Goal: Transaction & Acquisition: Download file/media

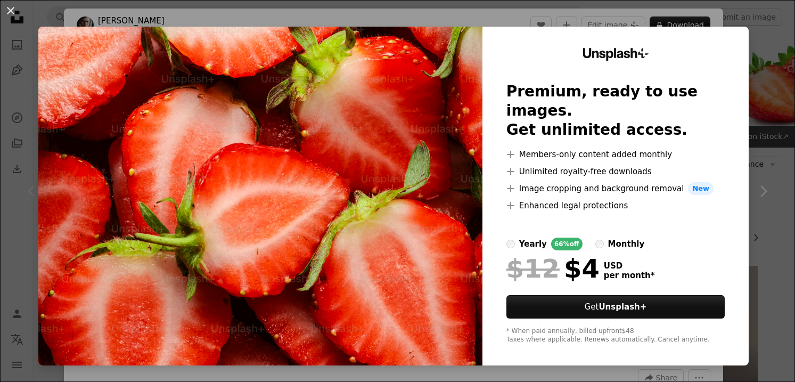
scroll to position [41, 0]
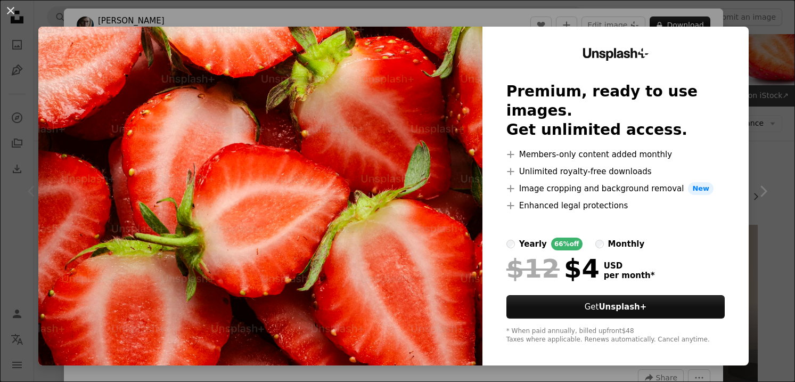
click at [780, 111] on div "An X shape Unsplash+ Premium, ready to use images. Get unlimited access. A plus…" at bounding box center [397, 191] width 795 height 382
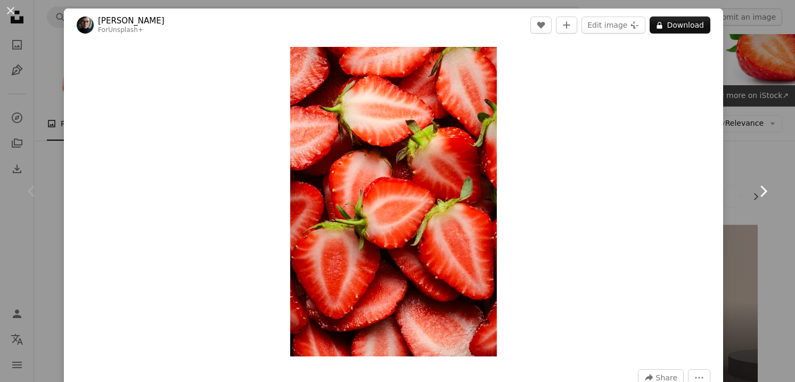
click at [761, 157] on link "Chevron right" at bounding box center [763, 191] width 64 height 102
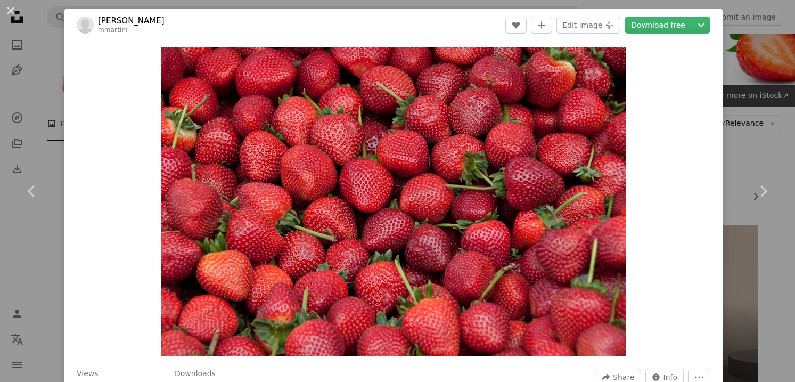
click at [765, 121] on div "An X shape Chevron left Chevron right [PERSON_NAME] mmartini A heart A plus sig…" at bounding box center [397, 191] width 795 height 382
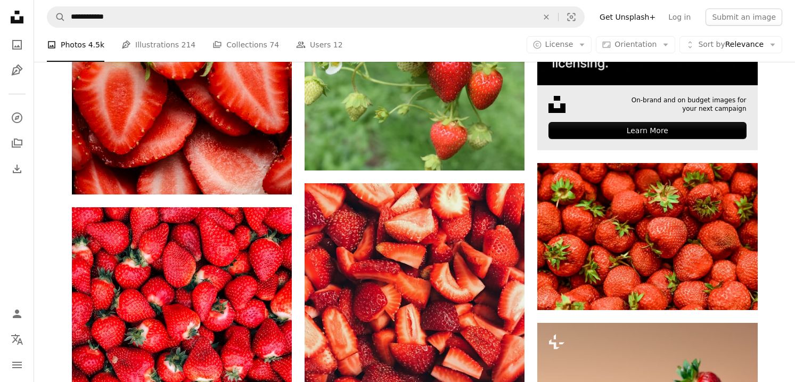
scroll to position [428, 0]
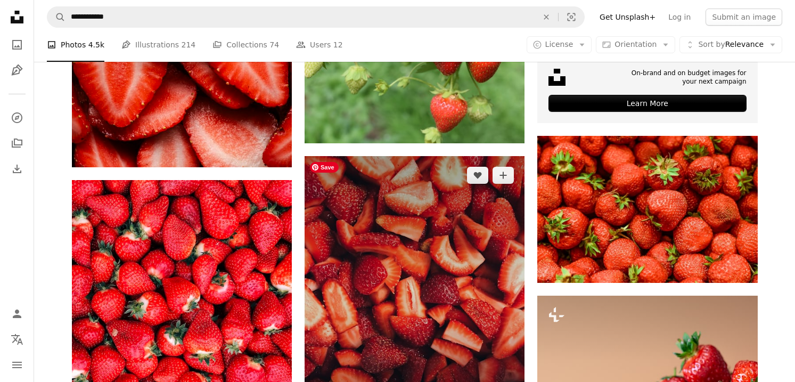
click at [439, 301] on img at bounding box center [415, 302] width 220 height 293
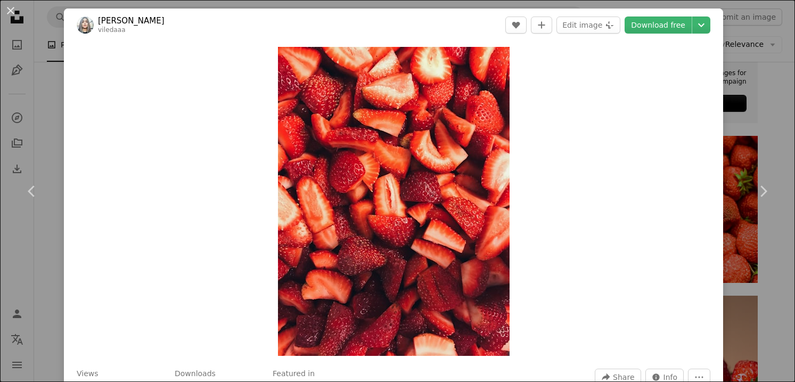
click at [765, 120] on div "An X shape Chevron left Chevron right [PERSON_NAME] viledaaa A heart A plus sig…" at bounding box center [397, 191] width 795 height 382
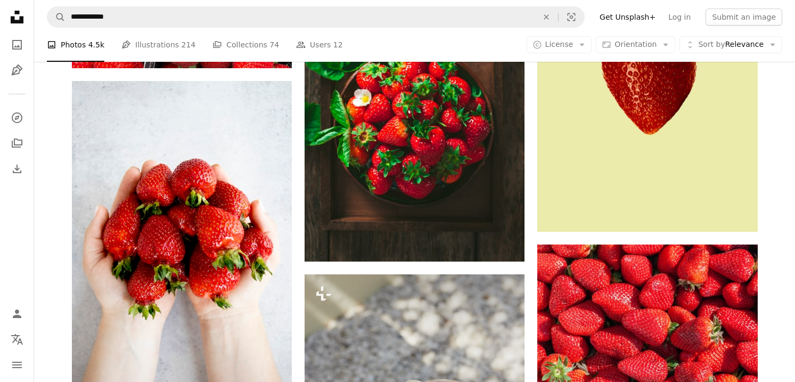
scroll to position [1388, 0]
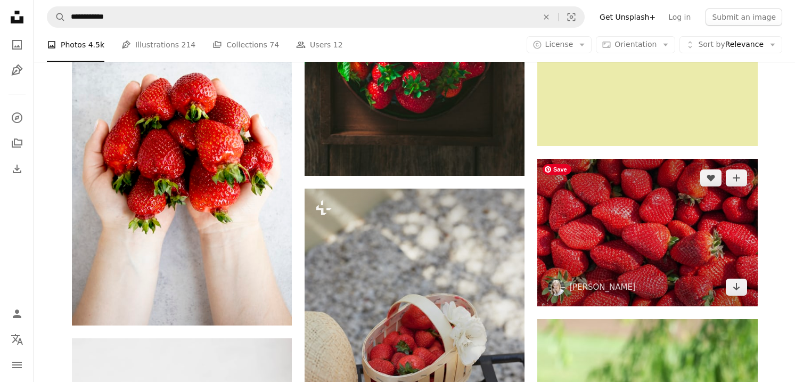
click at [624, 227] on img at bounding box center [647, 233] width 220 height 148
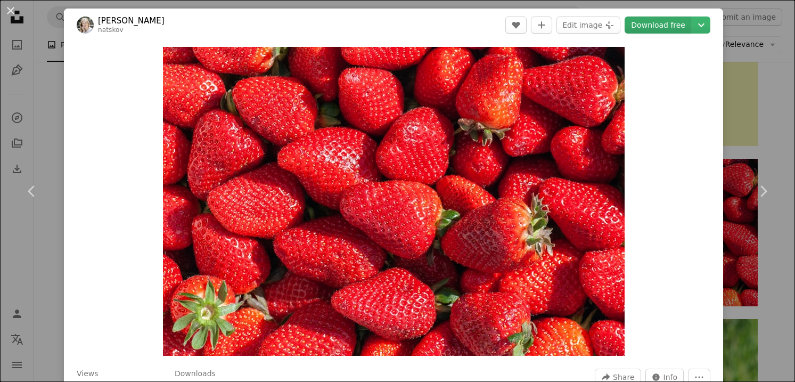
click at [660, 23] on link "Download free" at bounding box center [658, 25] width 67 height 17
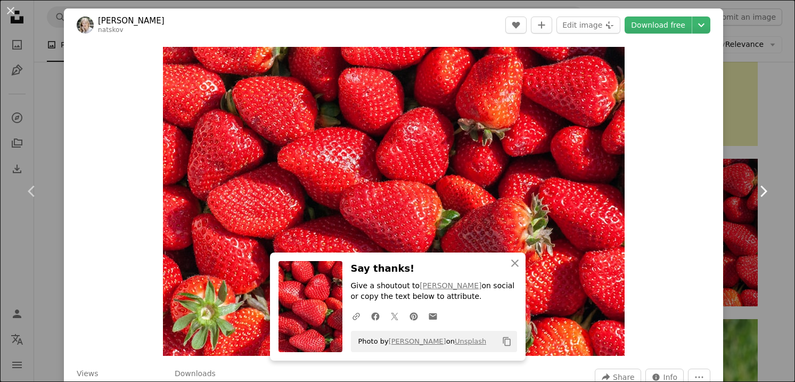
click at [746, 171] on link "Chevron right" at bounding box center [763, 191] width 64 height 102
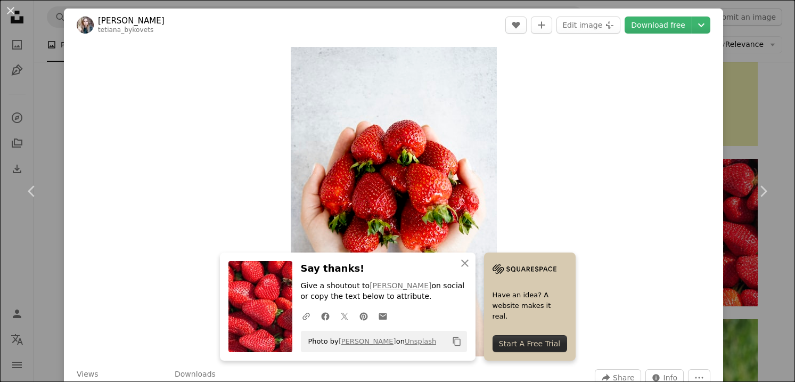
click at [723, 280] on div "Zoom in" at bounding box center [393, 202] width 659 height 320
click at [768, 279] on div "An X shape Chevron left Chevron right An X shape Close Say thanks! Give a shout…" at bounding box center [397, 191] width 795 height 382
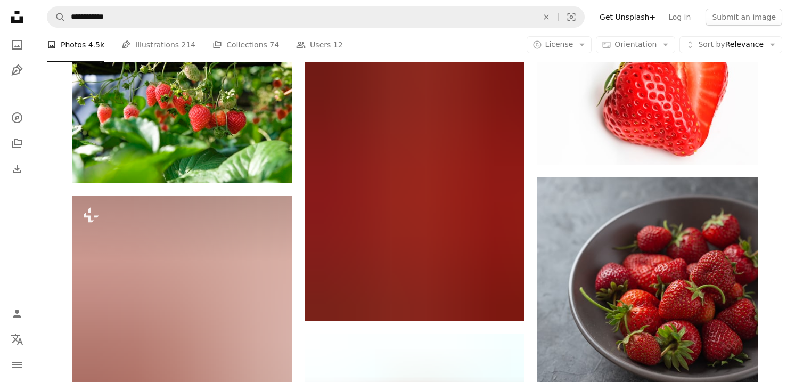
scroll to position [2028, 0]
